Goal: Transaction & Acquisition: Purchase product/service

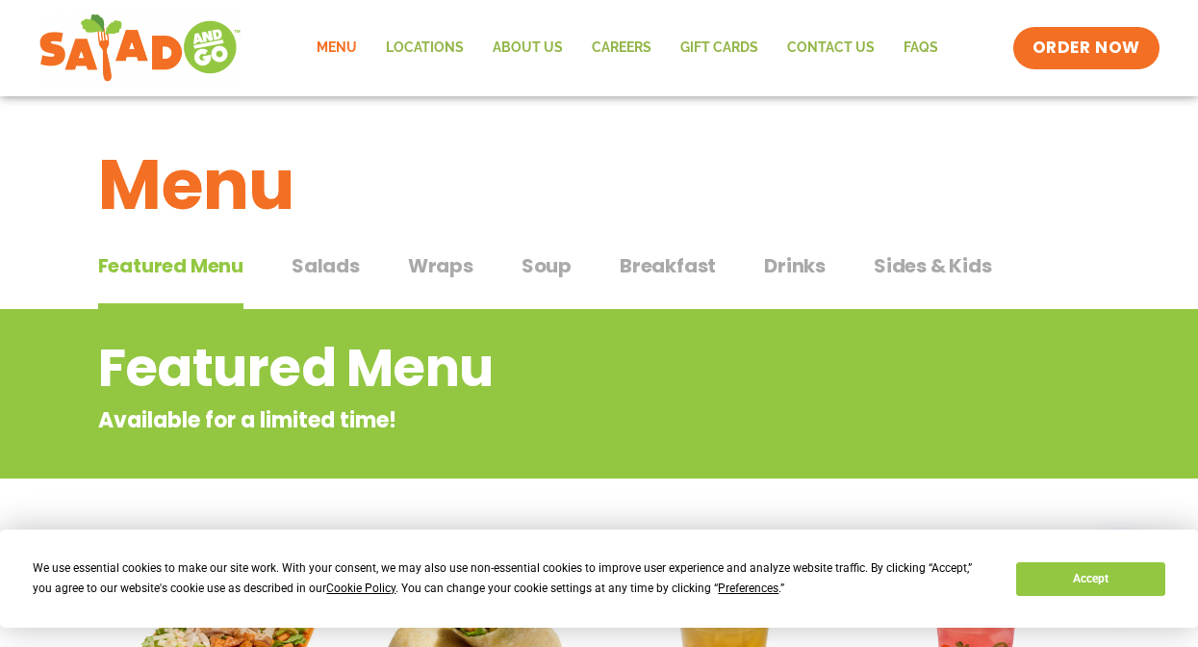
click at [326, 264] on span "Salads" at bounding box center [326, 265] width 68 height 29
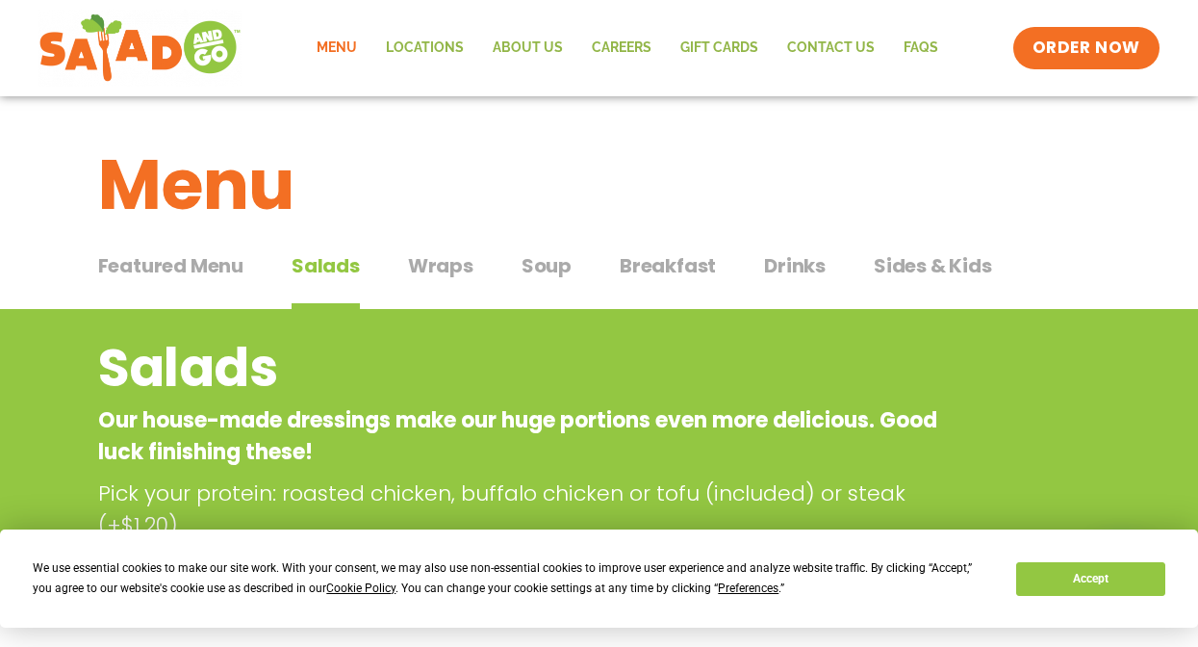
click at [725, 591] on span "Preferences" at bounding box center [748, 587] width 61 height 13
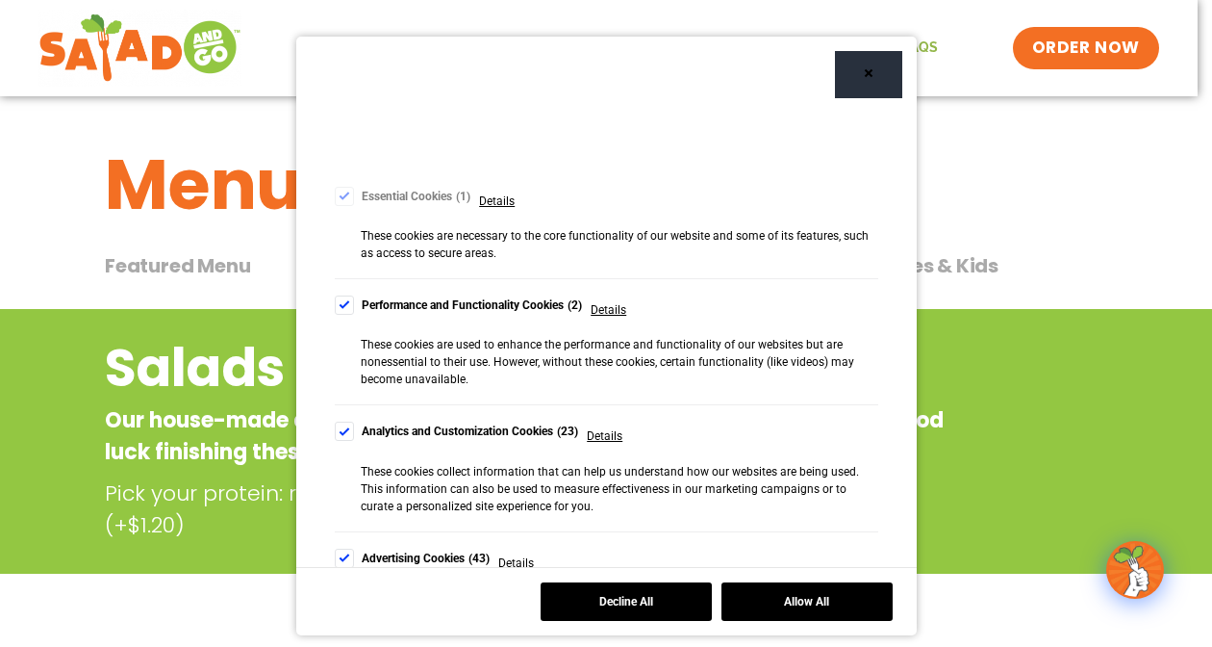
scroll to position [169, 0]
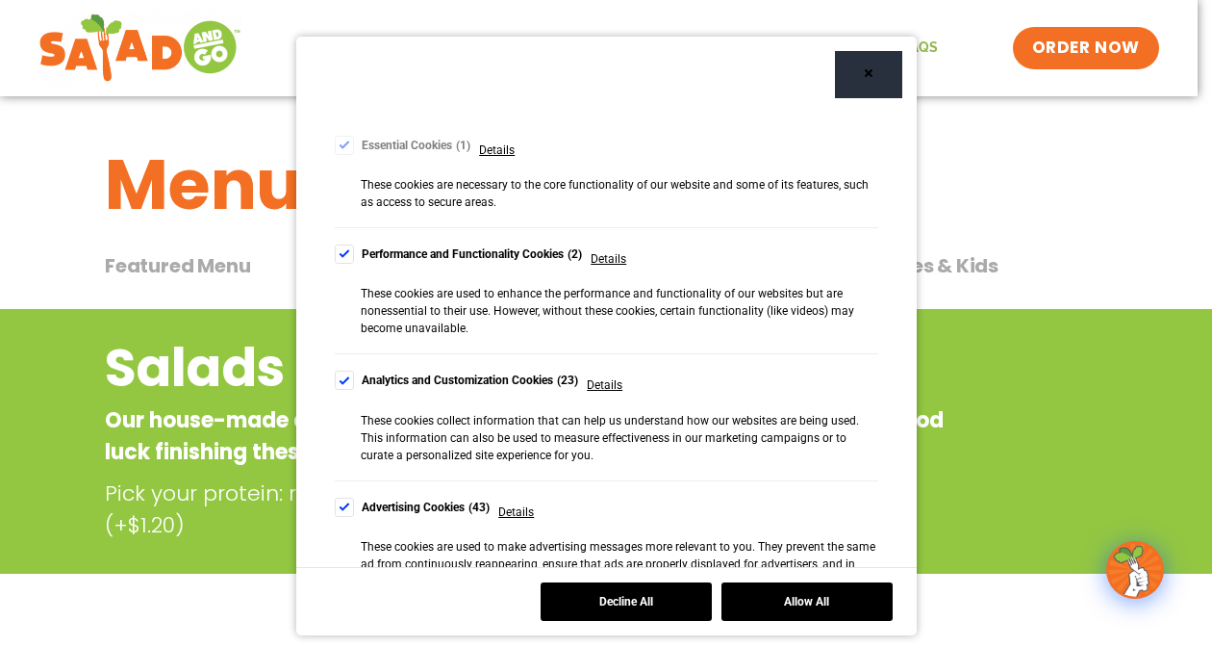
click at [337, 380] on div "Cookie Consent Preferences" at bounding box center [344, 379] width 19 height 19
click at [335, 256] on div "Cookie Consent Preferences" at bounding box center [344, 253] width 19 height 19
click at [339, 508] on div "Cookie Consent Preferences" at bounding box center [344, 506] width 19 height 19
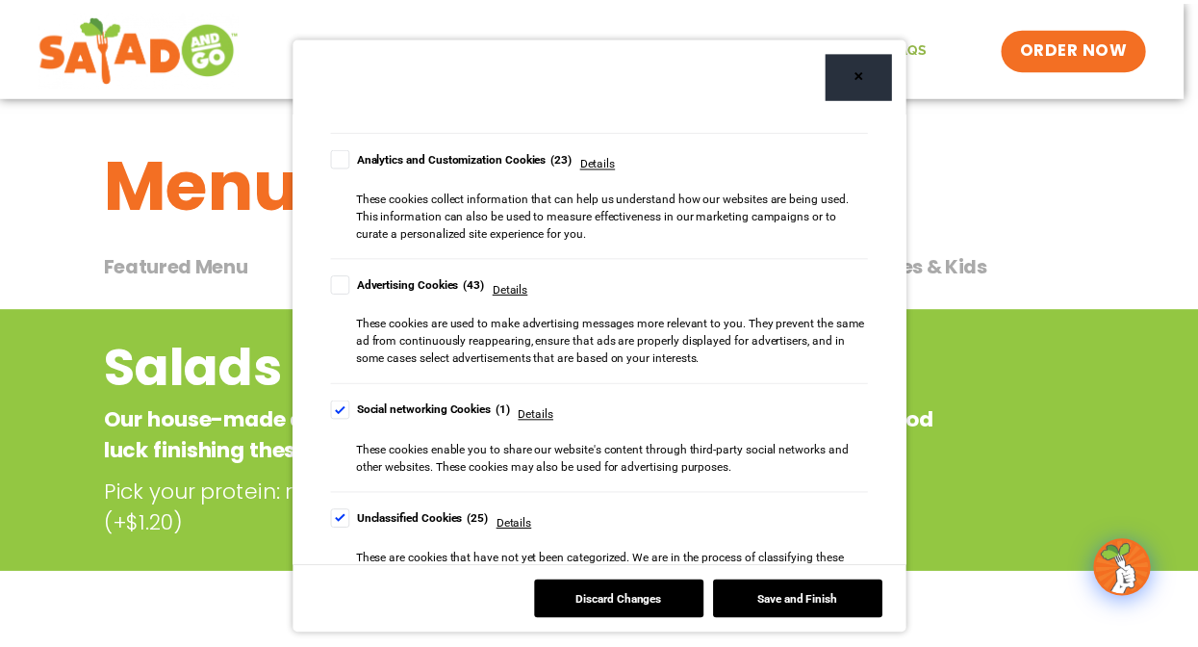
scroll to position [427, 0]
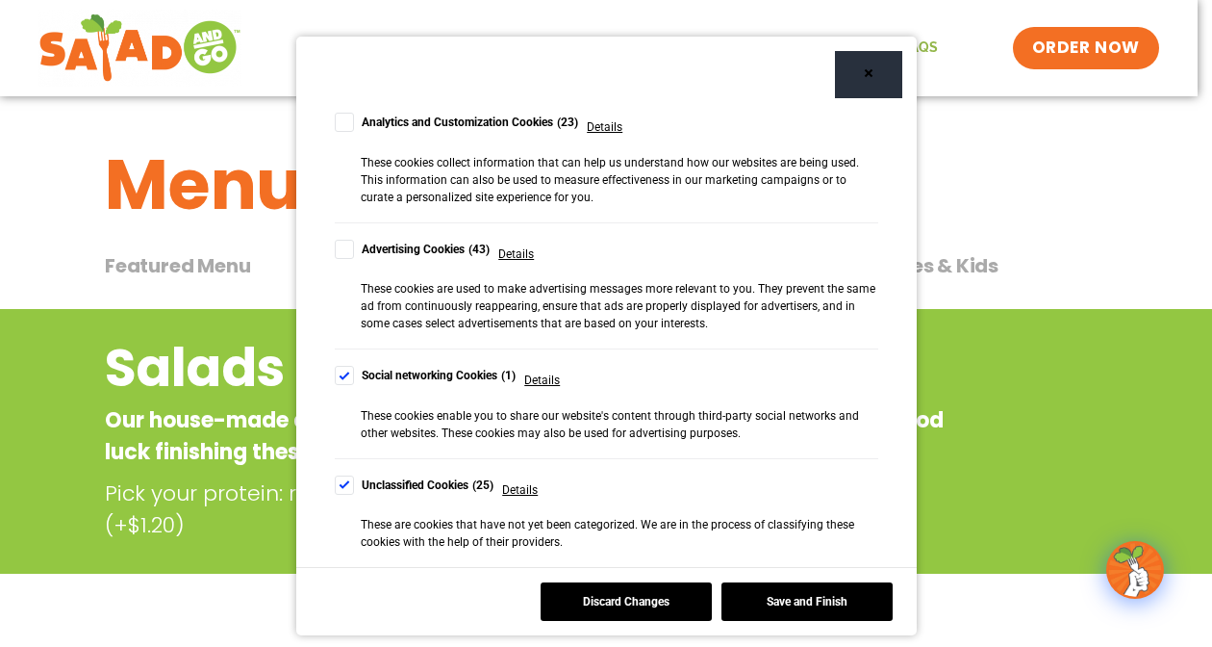
click at [339, 481] on div "Cookie Consent Preferences" at bounding box center [344, 484] width 19 height 19
click at [336, 375] on div "Cookie Consent Preferences" at bounding box center [344, 375] width 19 height 19
click at [814, 609] on button "Save and Finish" at bounding box center [807, 601] width 171 height 38
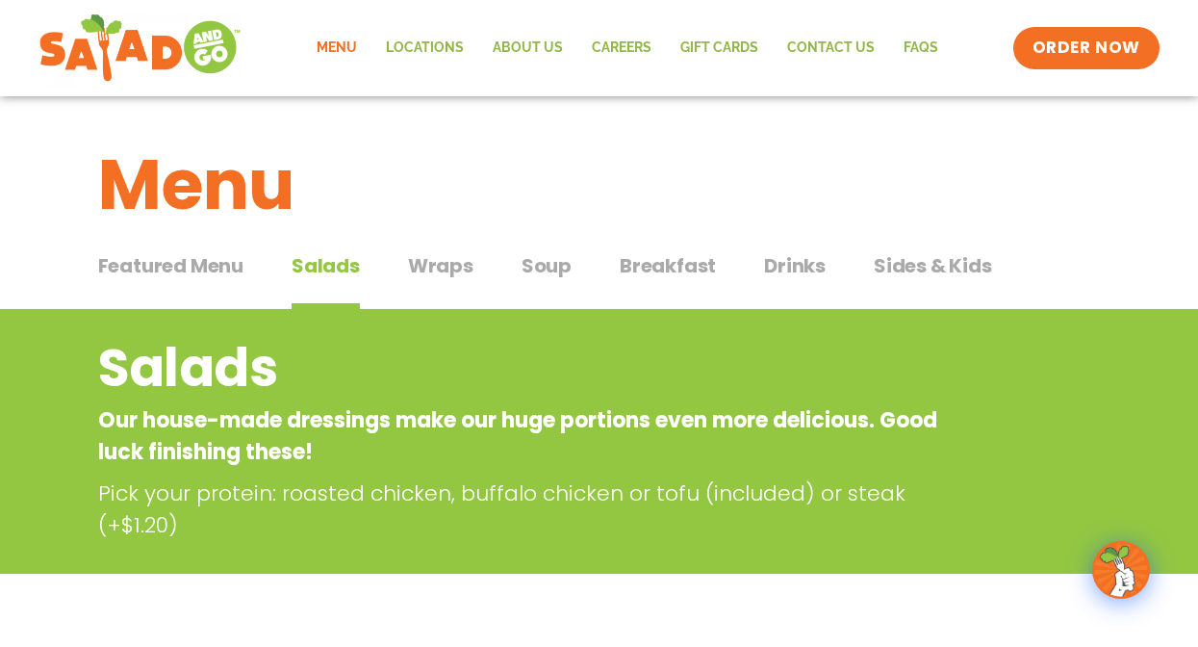
click at [1062, 172] on h1 "Menu" at bounding box center [599, 185] width 1003 height 104
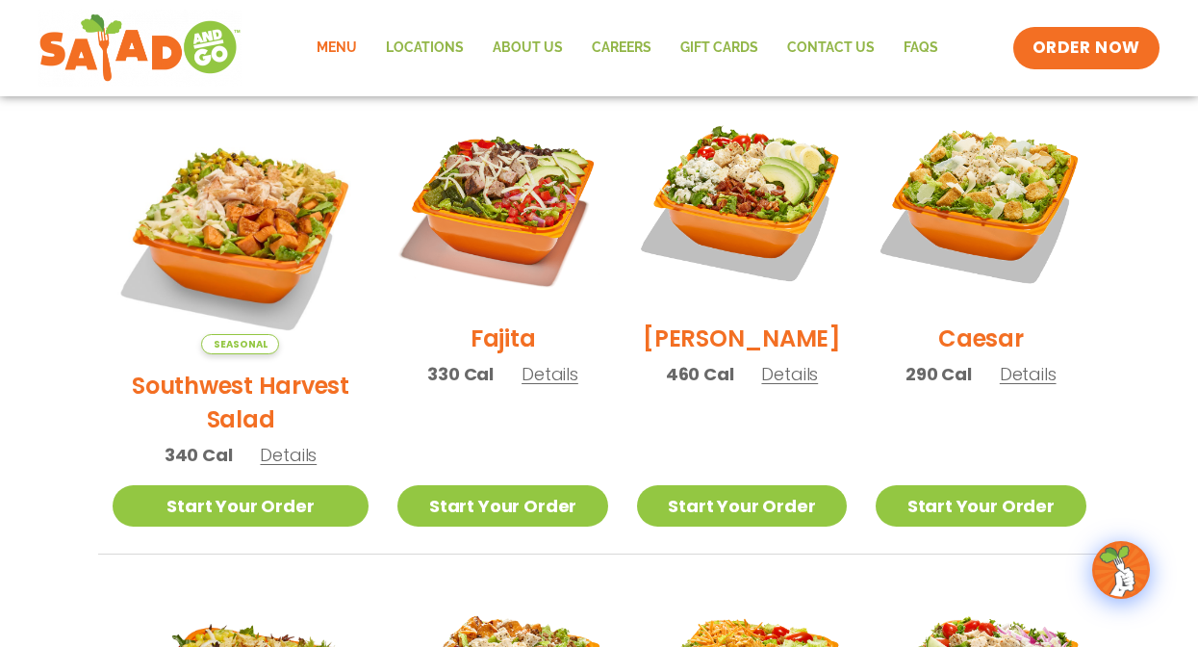
scroll to position [539, 0]
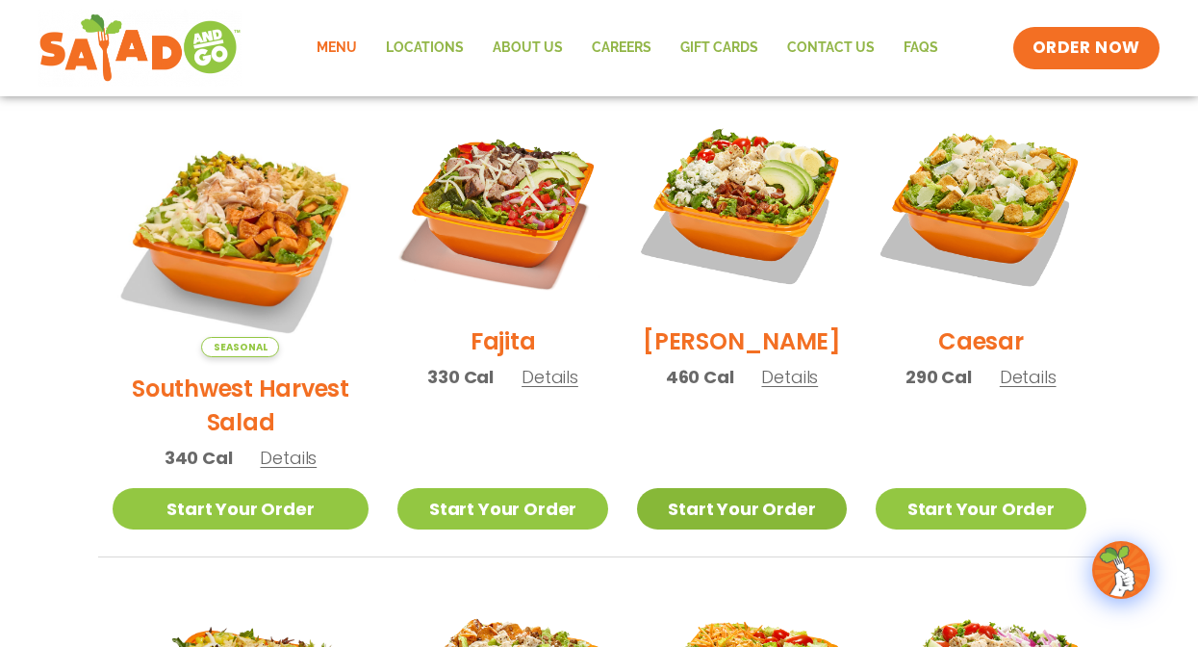
click at [721, 488] on link "Start Your Order" at bounding box center [742, 508] width 210 height 41
